Goal: Information Seeking & Learning: Learn about a topic

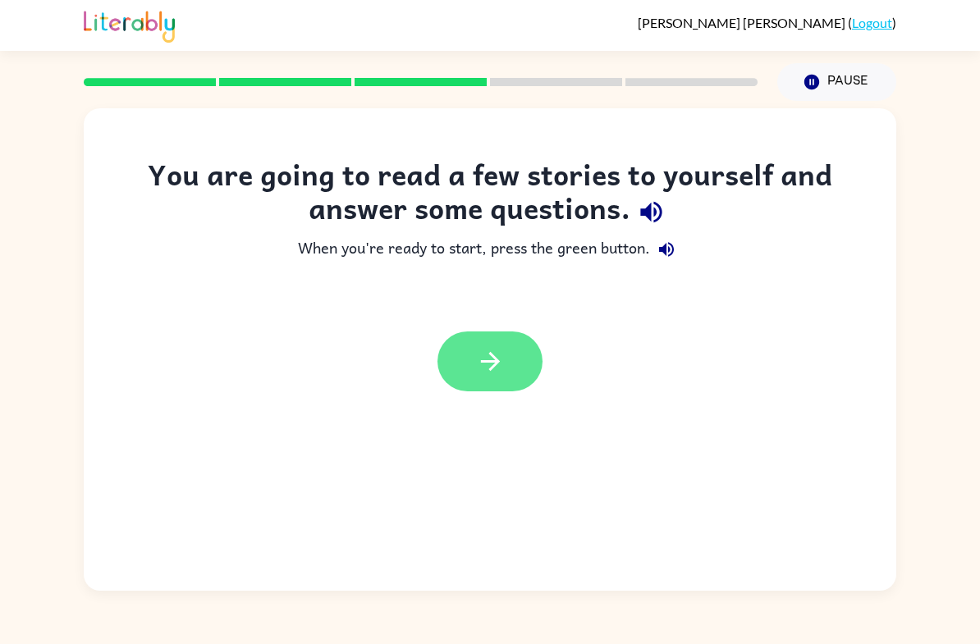
click at [488, 364] on icon "button" at bounding box center [490, 361] width 29 height 29
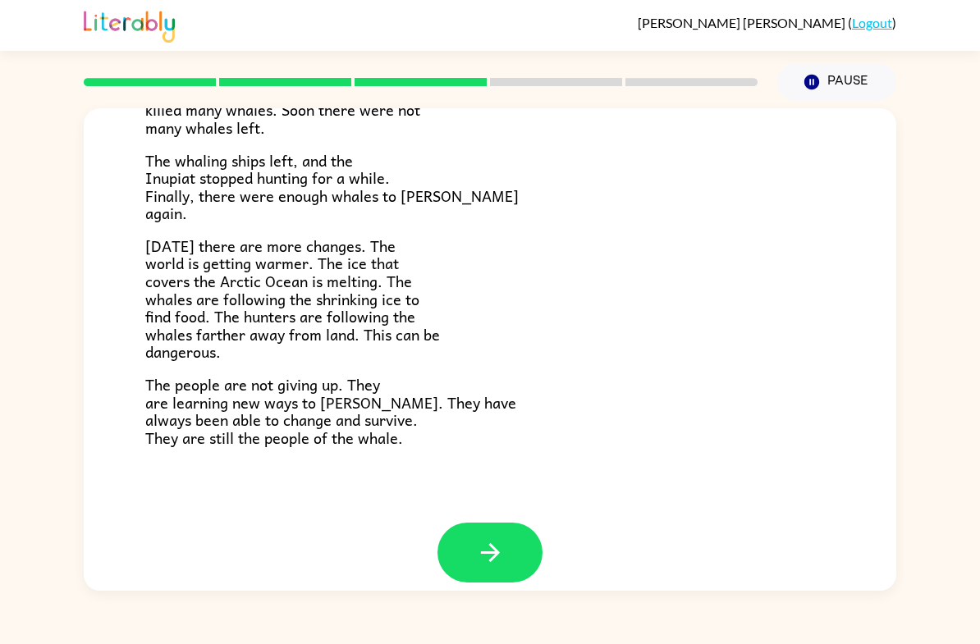
scroll to position [521, 0]
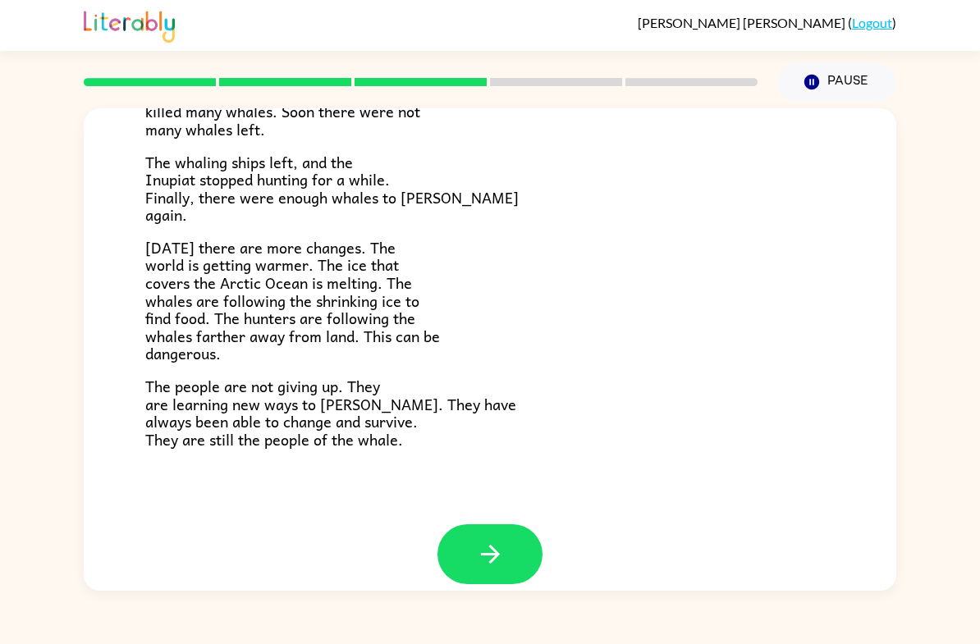
click at [498, 540] on icon "button" at bounding box center [490, 554] width 29 height 29
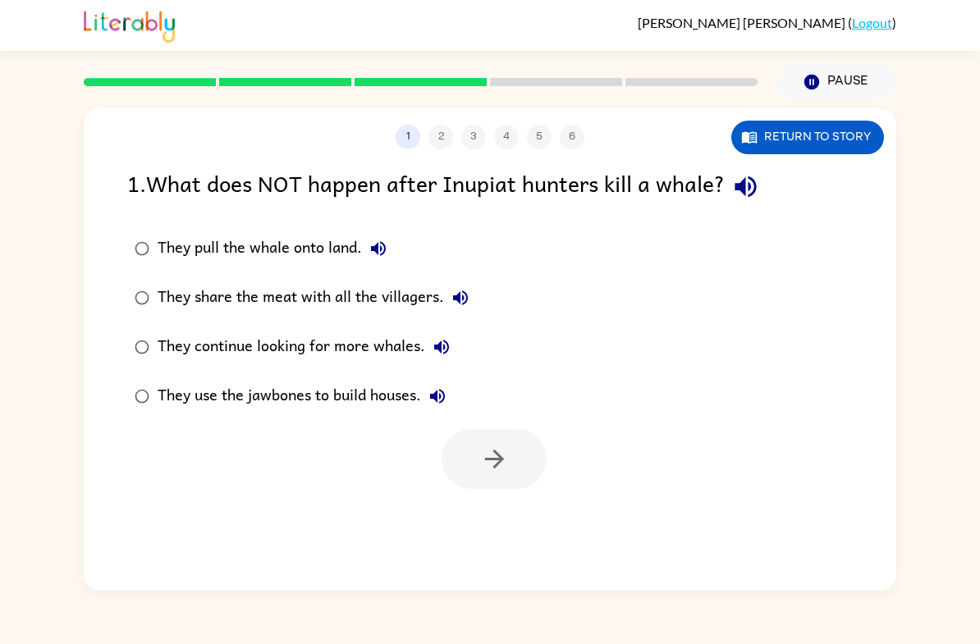
scroll to position [0, 0]
click at [495, 462] on icon "button" at bounding box center [494, 459] width 29 height 29
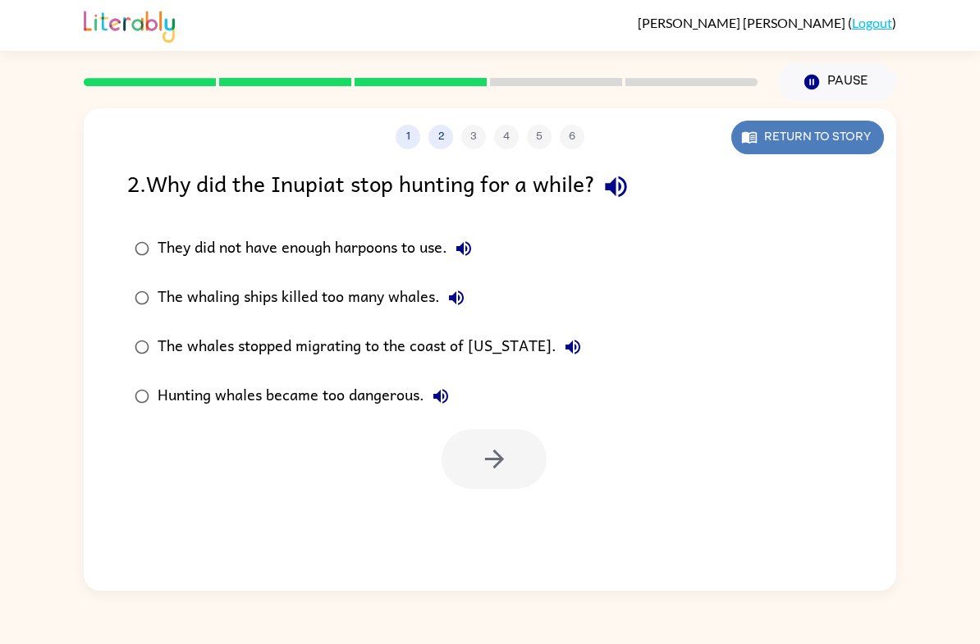
click at [809, 132] on button "Return to story" at bounding box center [807, 138] width 153 height 34
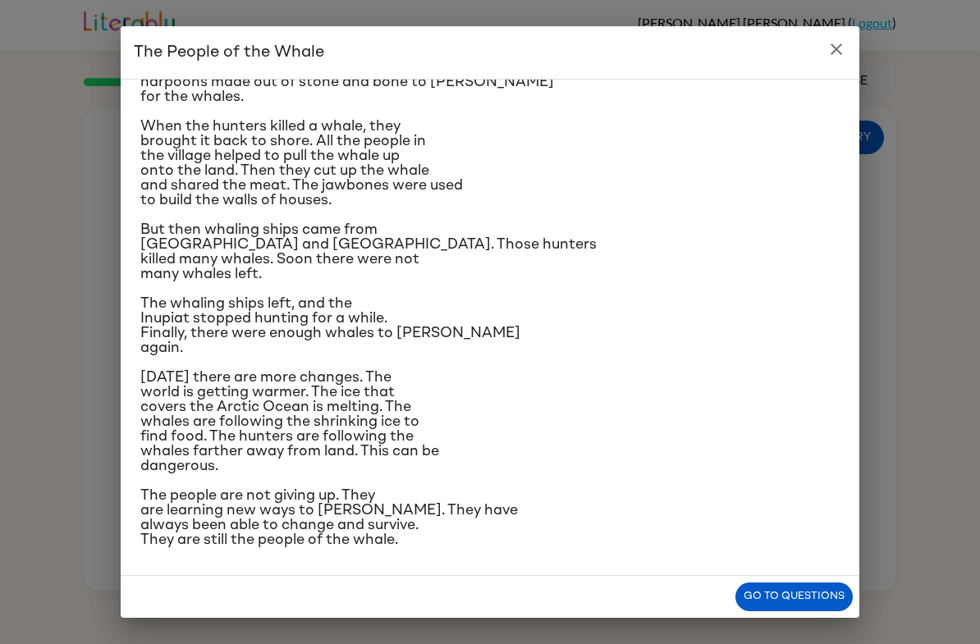
scroll to position [328, 0]
click at [841, 51] on icon "close" at bounding box center [837, 49] width 20 height 20
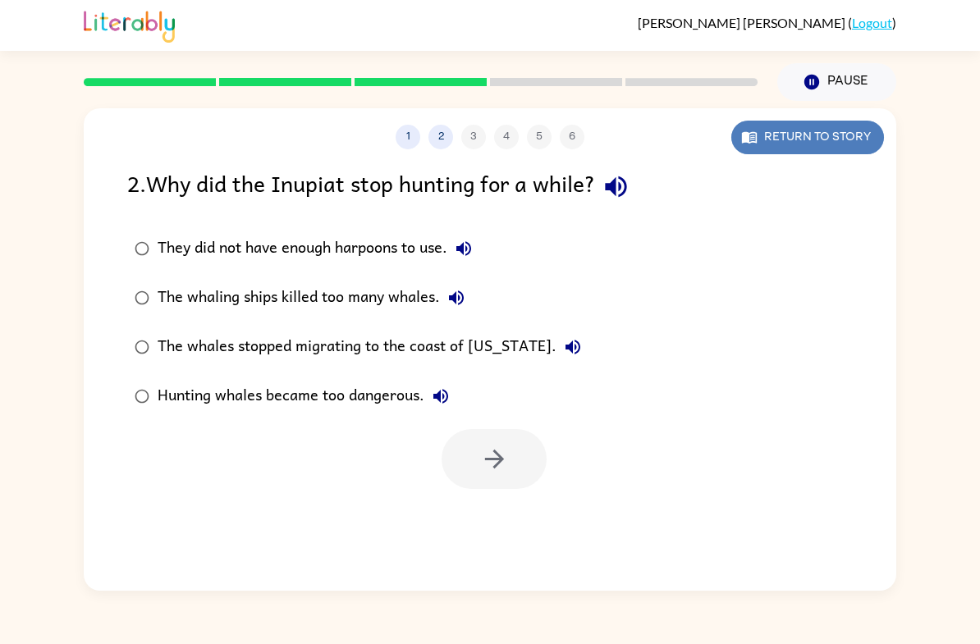
click at [877, 124] on button "Return to story" at bounding box center [807, 138] width 153 height 34
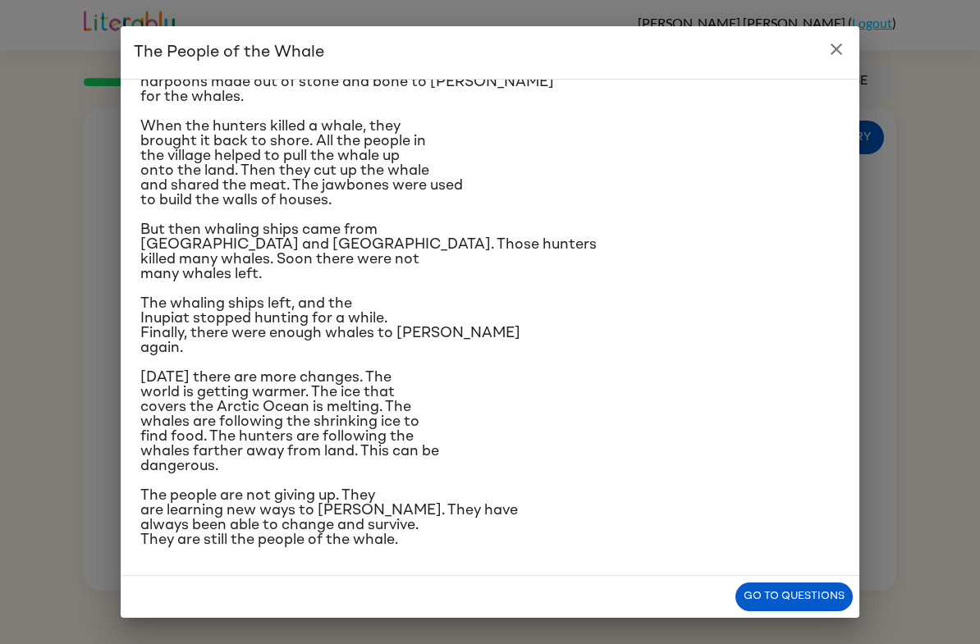
scroll to position [382, 0]
click at [836, 57] on icon "close" at bounding box center [837, 49] width 20 height 20
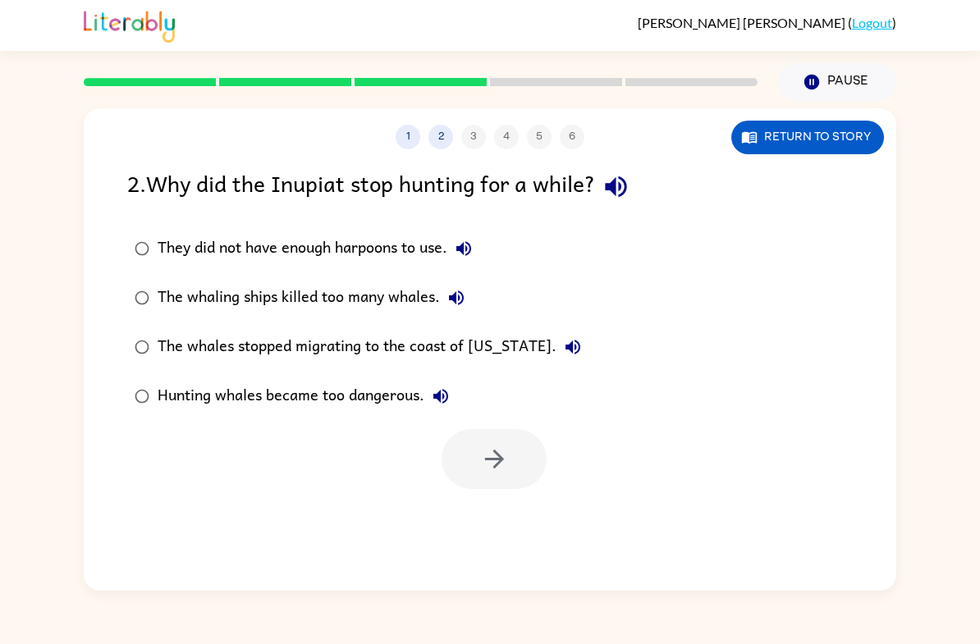
click at [227, 300] on div "The whaling ships killed too many whales." at bounding box center [315, 298] width 315 height 33
click at [489, 470] on icon "button" at bounding box center [494, 459] width 29 height 29
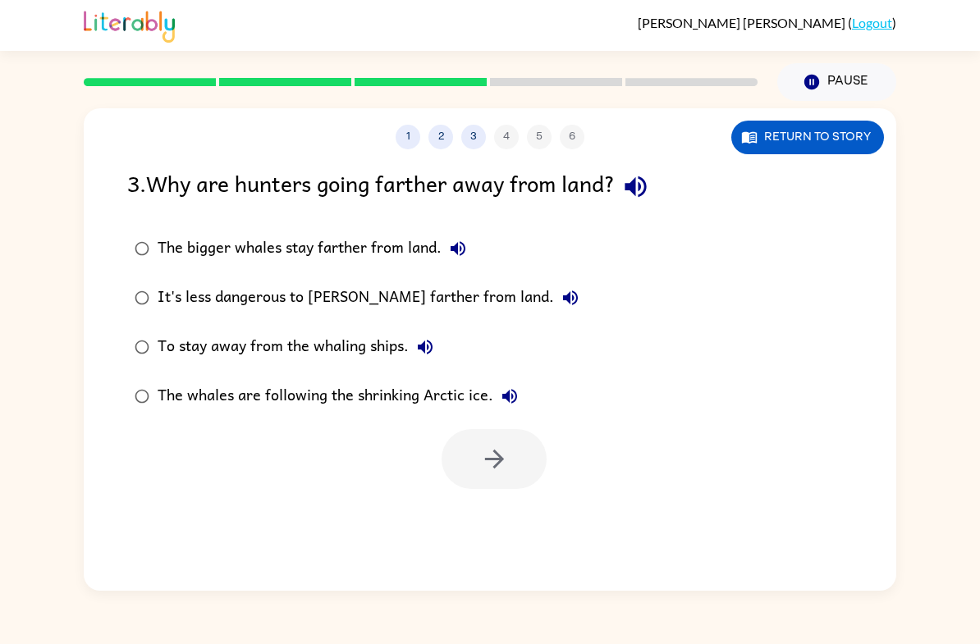
click at [402, 404] on div "The whales are following the shrinking Arctic ice." at bounding box center [342, 396] width 369 height 33
click at [501, 474] on icon "button" at bounding box center [494, 459] width 29 height 29
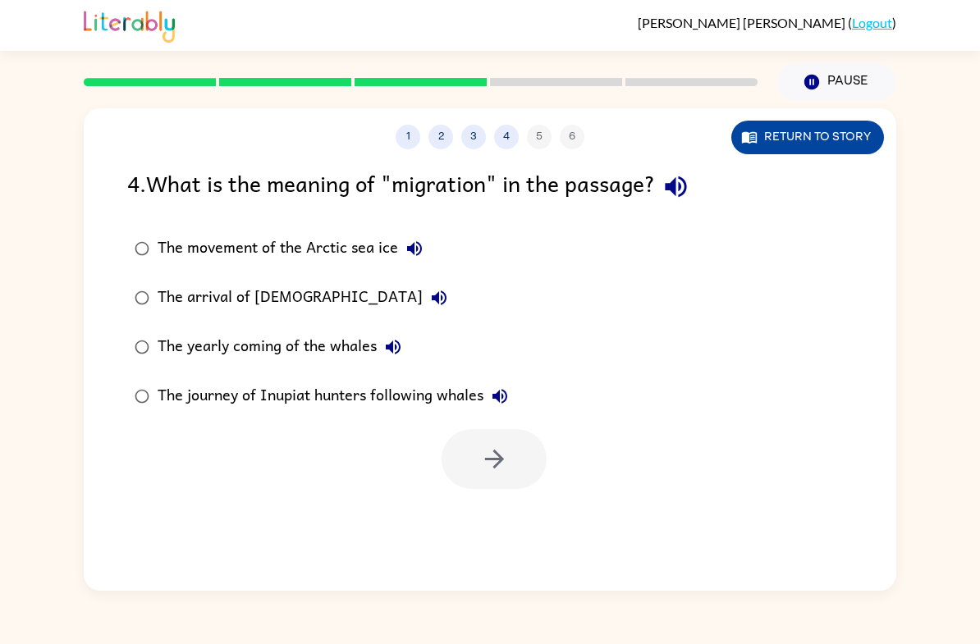
click at [789, 133] on button "Return to story" at bounding box center [807, 138] width 153 height 34
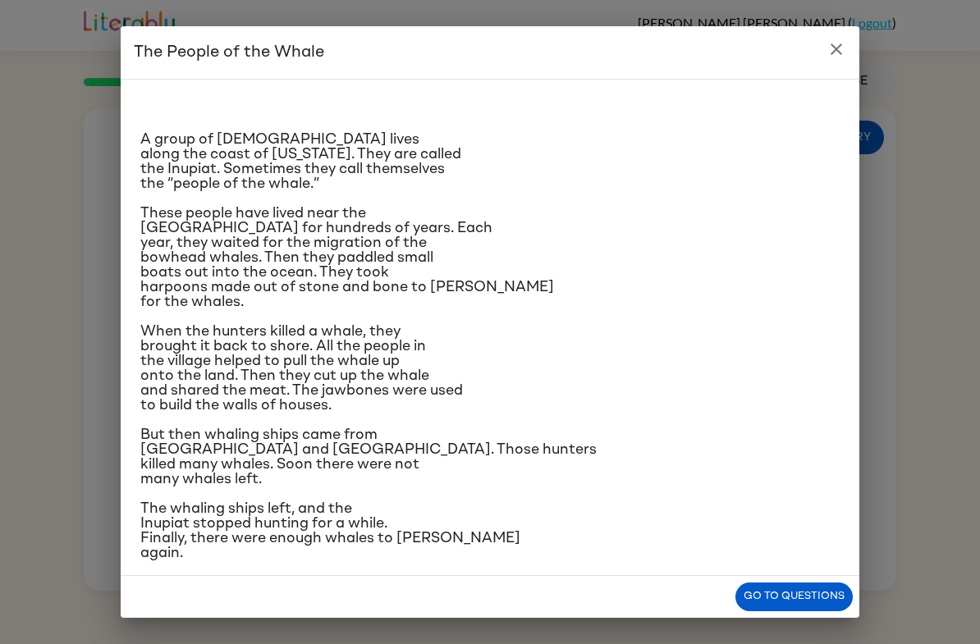
scroll to position [0, 0]
click at [836, 53] on icon "close" at bounding box center [837, 49] width 20 height 20
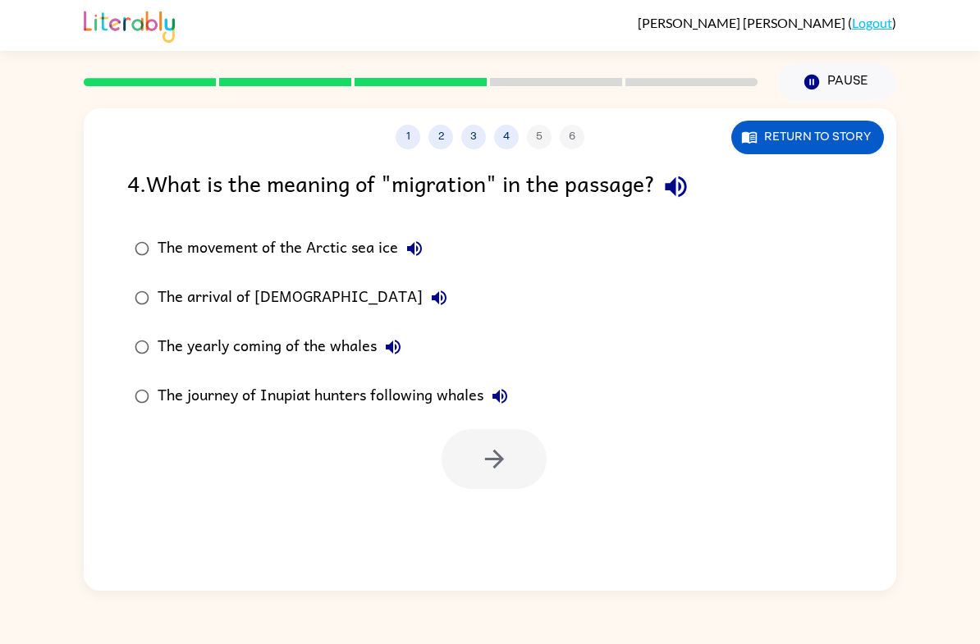
click at [273, 253] on div "The movement of the Arctic sea ice" at bounding box center [294, 248] width 273 height 33
click at [520, 470] on button "button" at bounding box center [494, 459] width 105 height 60
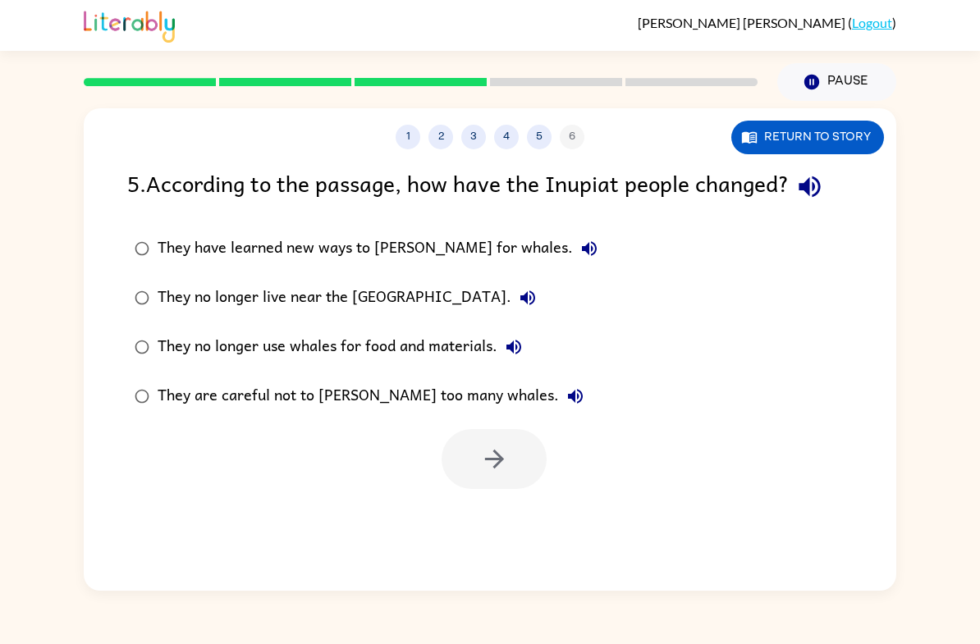
click at [438, 259] on div "They have learned new ways to [PERSON_NAME] for whales." at bounding box center [382, 248] width 448 height 33
click at [495, 465] on icon "button" at bounding box center [494, 459] width 29 height 29
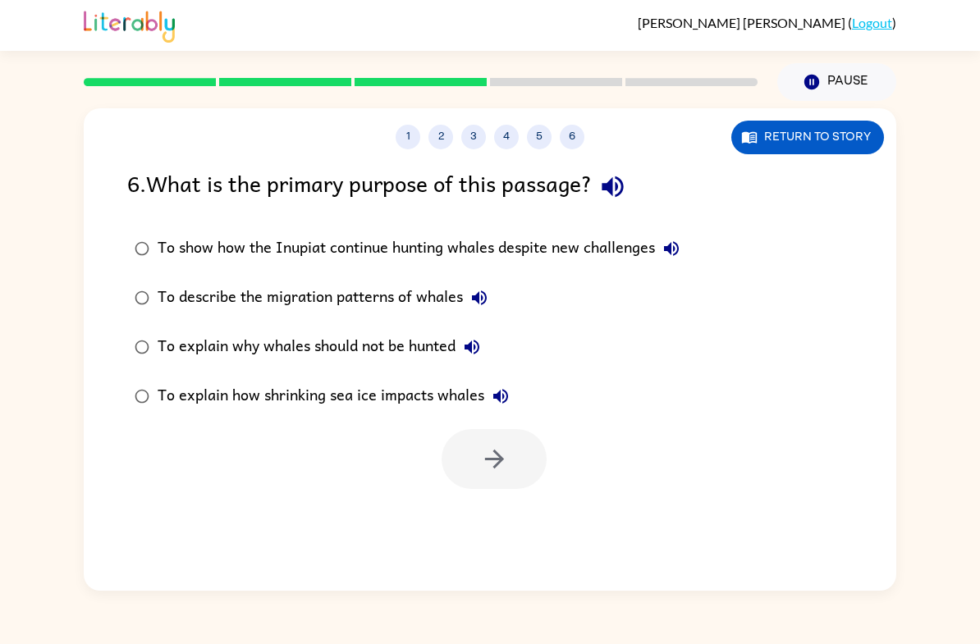
click at [510, 259] on div "To show how the Inupiat continue hunting whales despite new challenges" at bounding box center [423, 248] width 530 height 33
click at [474, 465] on button "button" at bounding box center [494, 459] width 105 height 60
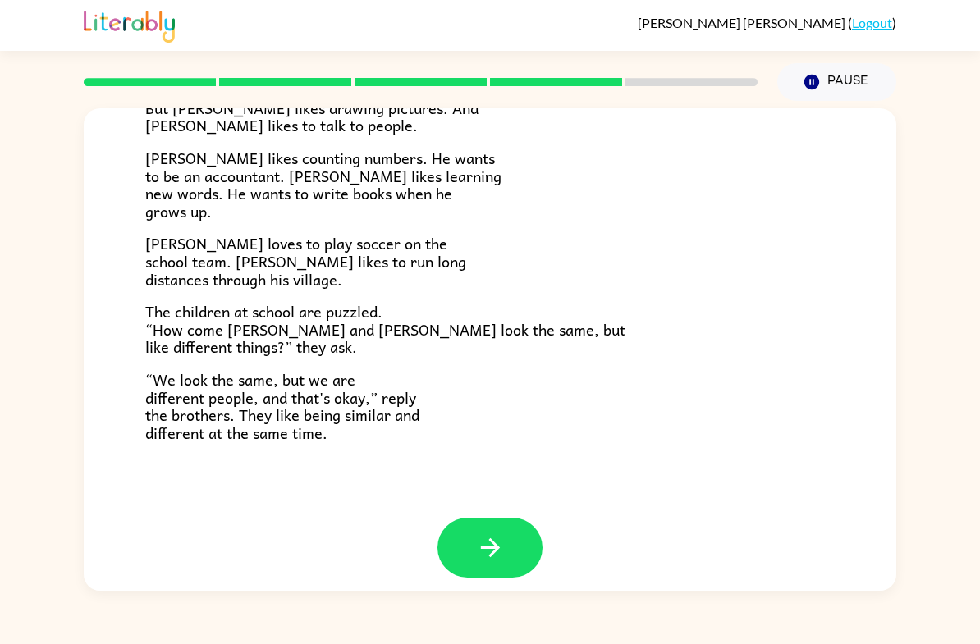
scroll to position [329, 0]
click at [507, 548] on button "button" at bounding box center [490, 549] width 105 height 60
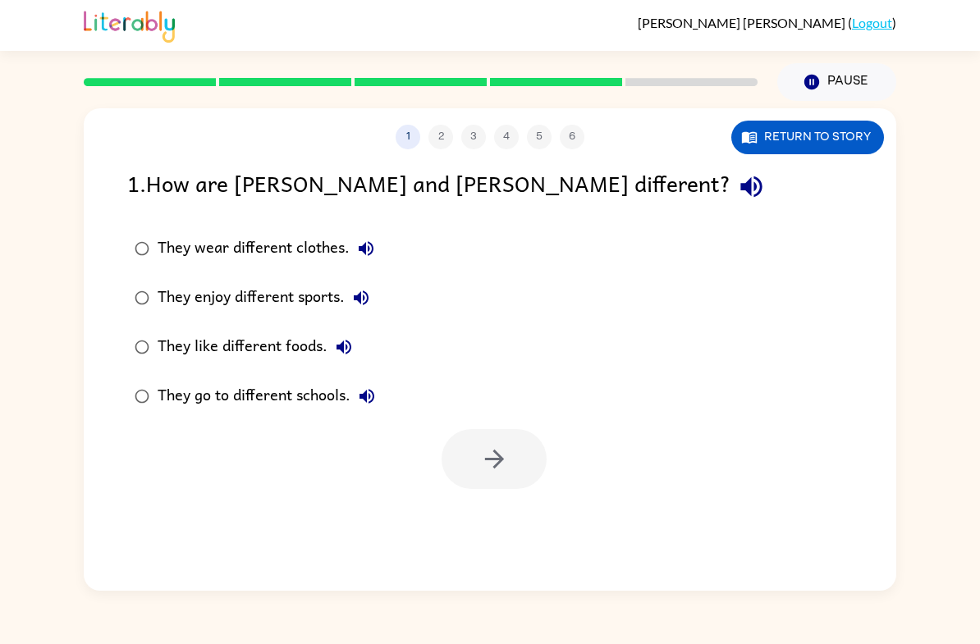
scroll to position [0, 0]
click at [276, 314] on label "They enjoy different sports." at bounding box center [254, 297] width 273 height 49
click at [511, 470] on button "button" at bounding box center [494, 459] width 105 height 60
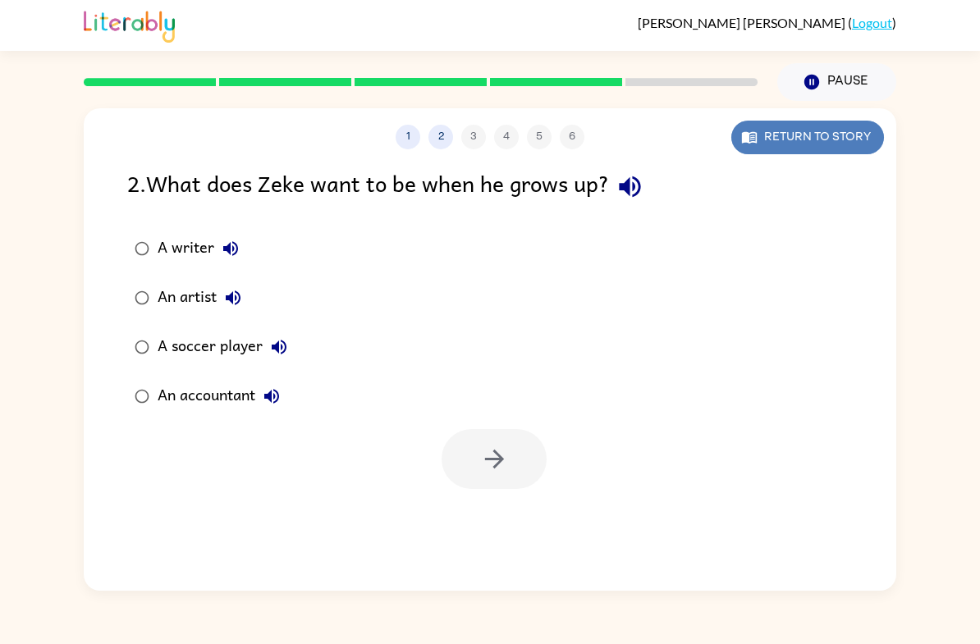
click at [800, 131] on button "Return to story" at bounding box center [807, 138] width 153 height 34
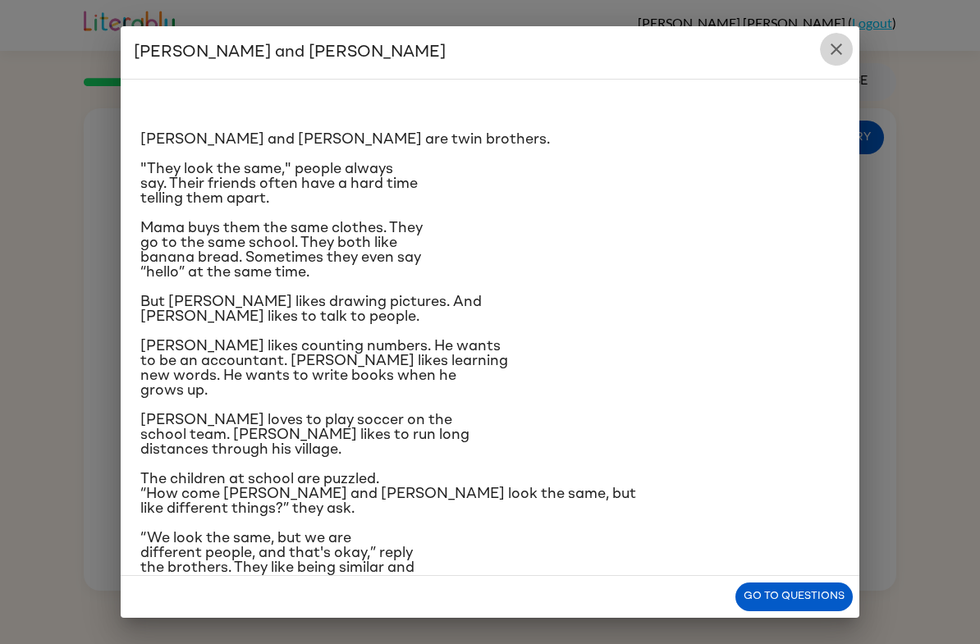
click at [843, 49] on icon "close" at bounding box center [837, 49] width 20 height 20
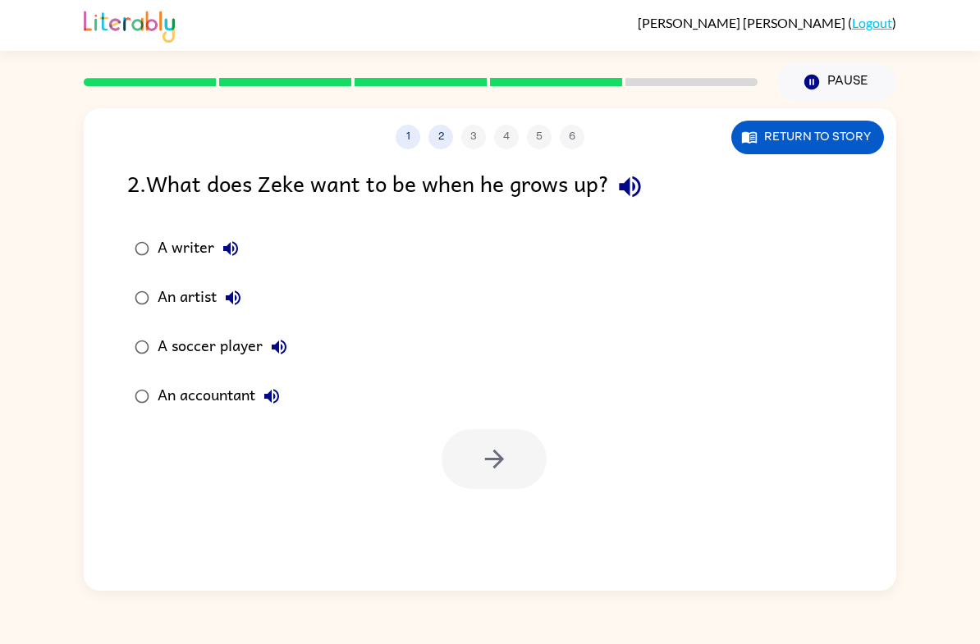
click at [186, 251] on div "A writer" at bounding box center [202, 248] width 89 height 33
click at [462, 470] on button "button" at bounding box center [494, 459] width 105 height 60
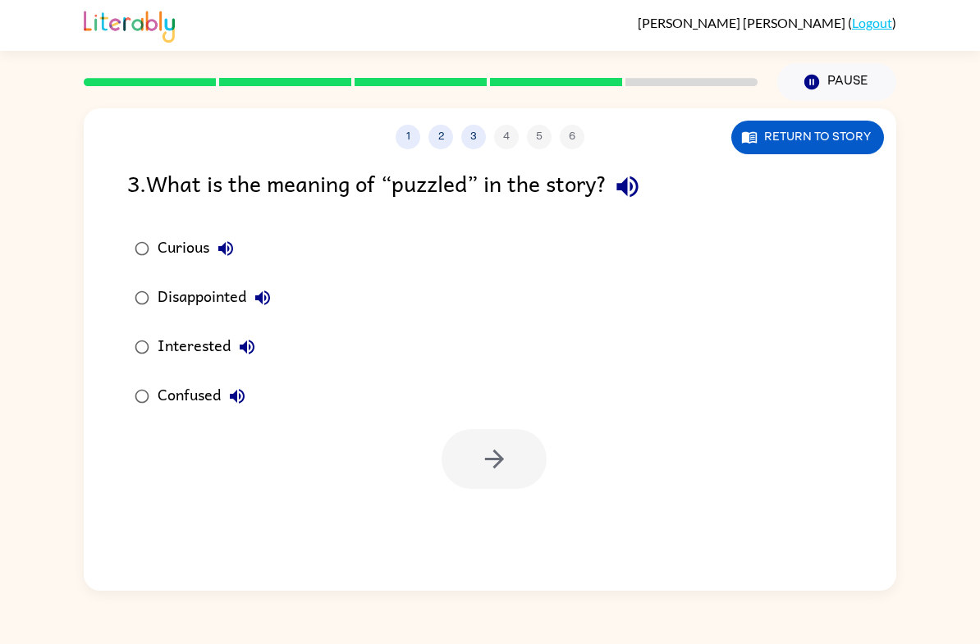
click at [193, 403] on div "Confused" at bounding box center [206, 396] width 96 height 33
click at [483, 457] on icon "button" at bounding box center [494, 459] width 29 height 29
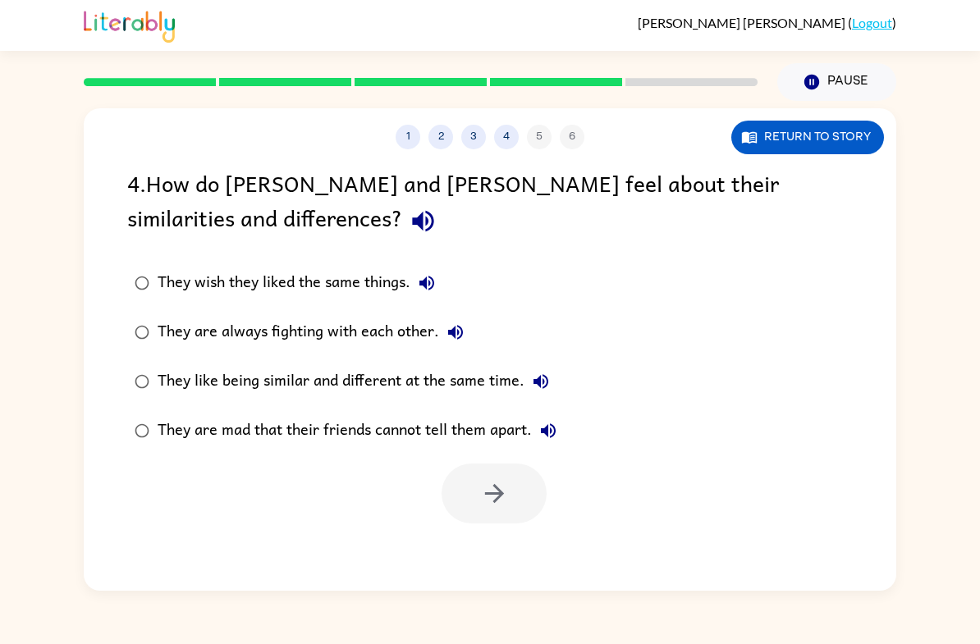
click at [263, 387] on div "They like being similar and different at the same time." at bounding box center [358, 381] width 400 height 33
click at [488, 505] on icon "button" at bounding box center [494, 493] width 29 height 29
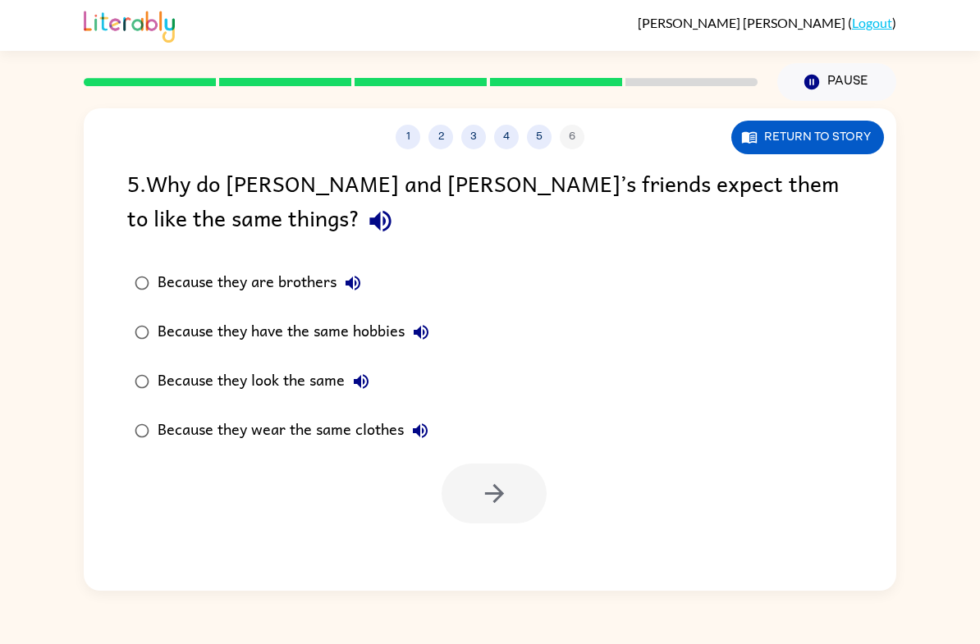
click at [196, 378] on div "Because they look the same" at bounding box center [268, 381] width 220 height 33
click at [483, 502] on icon "button" at bounding box center [494, 493] width 29 height 29
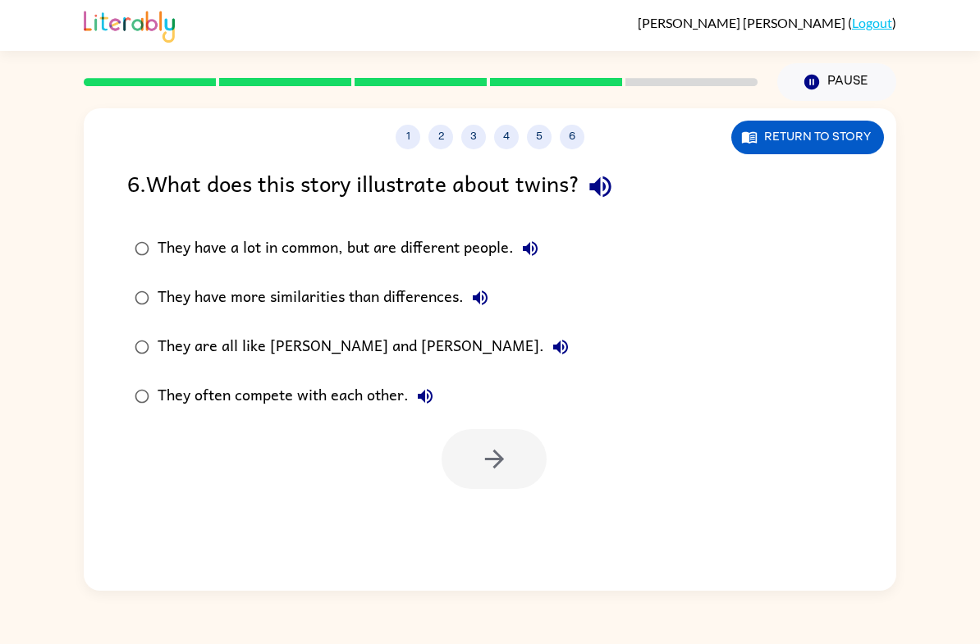
drag, startPoint x: 458, startPoint y: 256, endPoint x: 409, endPoint y: 256, distance: 49.3
click at [458, 256] on div "They have a lot in common, but are different people." at bounding box center [352, 248] width 389 height 33
click at [479, 470] on button "button" at bounding box center [494, 459] width 105 height 60
